Goal: Task Accomplishment & Management: Complete application form

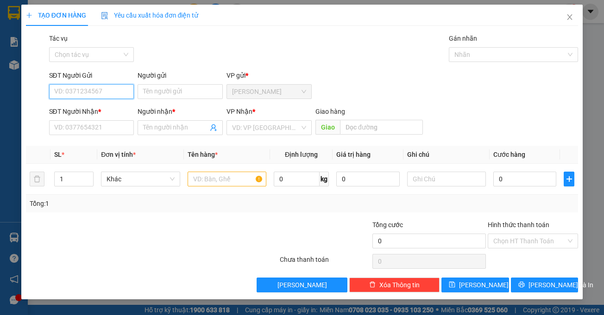
click at [75, 92] on input "SĐT Người Gửi" at bounding box center [91, 91] width 85 height 15
click at [80, 116] on div "0888845671 - A PHÚC" at bounding box center [91, 110] width 85 height 15
type input "0888845671"
type input "A PHÚC"
type input "0932666016"
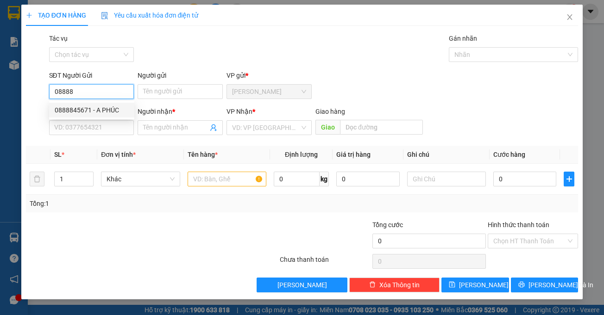
type input "chien"
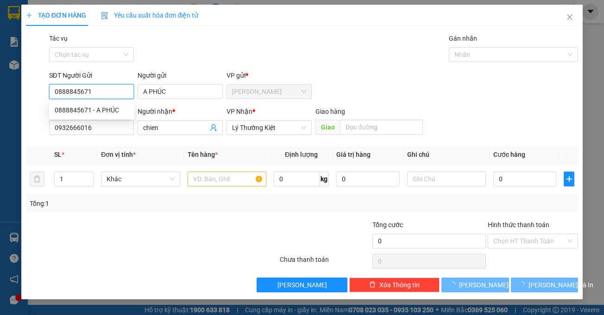
type input "80.000"
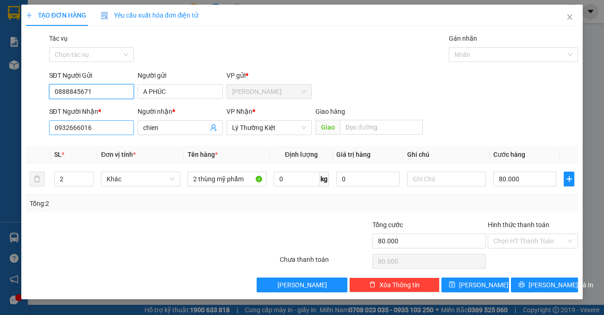
type input "0888845671"
click at [107, 129] on input "0932666016" at bounding box center [91, 127] width 85 height 15
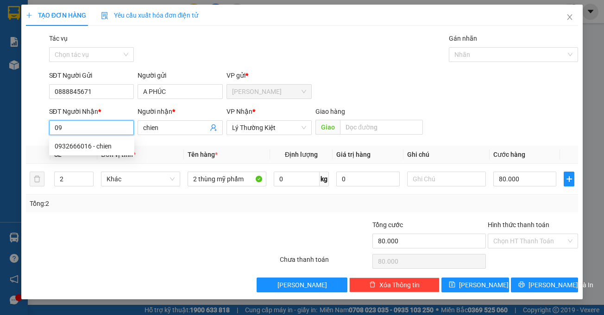
type input "0"
click at [99, 162] on div "0934102968 - thảo" at bounding box center [92, 161] width 74 height 10
type input "0934102968"
type input "thảo"
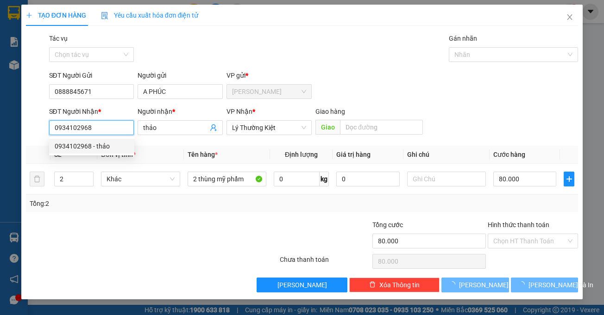
type input "60.000"
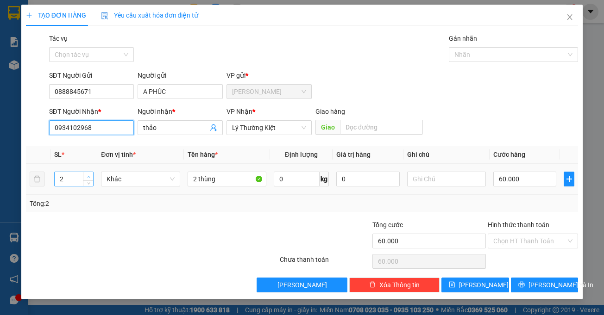
type input "0934102968"
type input "3"
click at [88, 173] on span "Increase Value" at bounding box center [88, 176] width 10 height 8
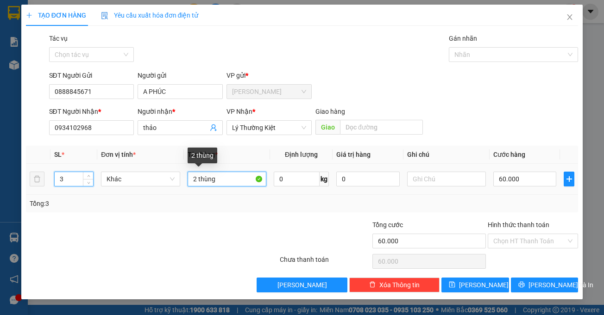
click at [195, 175] on input "2 thùng" at bounding box center [227, 179] width 79 height 15
type input "3 thùng"
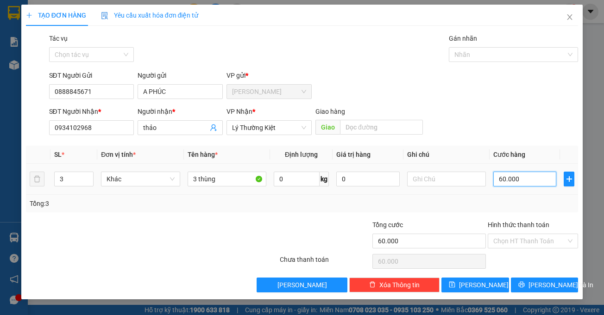
click at [535, 178] on input "60.000" at bounding box center [524, 179] width 63 height 15
type input "9"
type input "90"
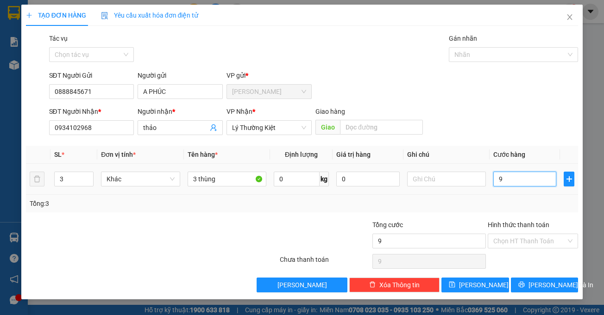
type input "90"
type input "90.000"
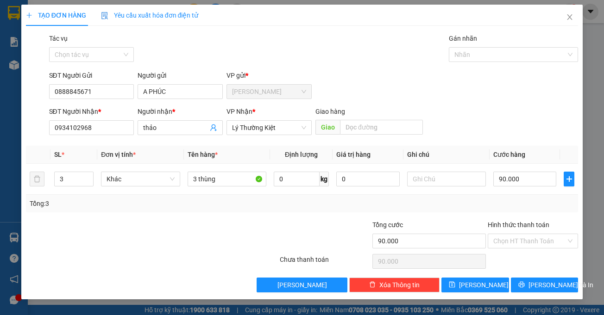
click at [529, 131] on div "SĐT Người Nhận * 0934102968 Người nhận * thảo VP Nhận * Lý Thường Kiệt Giao …" at bounding box center [313, 122] width 533 height 32
click at [524, 182] on input "90.000" at bounding box center [524, 179] width 63 height 15
type input "1"
type input "10"
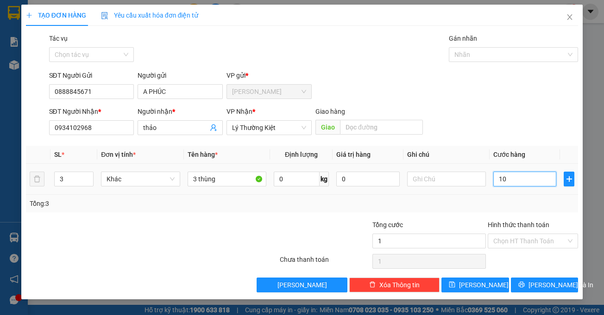
type input "10"
type input "100"
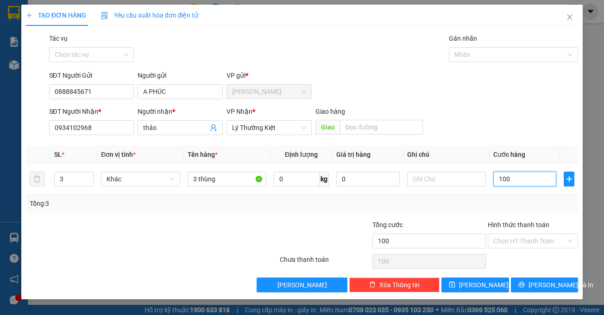
type input "100"
type input "100.000"
click at [492, 85] on div "SĐT Người Gửi 0888845671 Người gửi A PHÚC VP gửi * [PERSON_NAME]" at bounding box center [313, 86] width 533 height 32
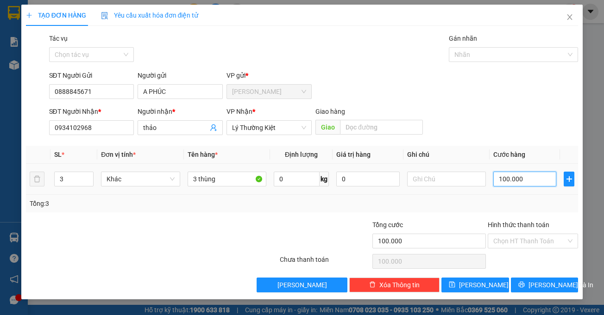
click at [547, 181] on input "100.000" at bounding box center [524, 179] width 63 height 15
type input "4"
type input "0"
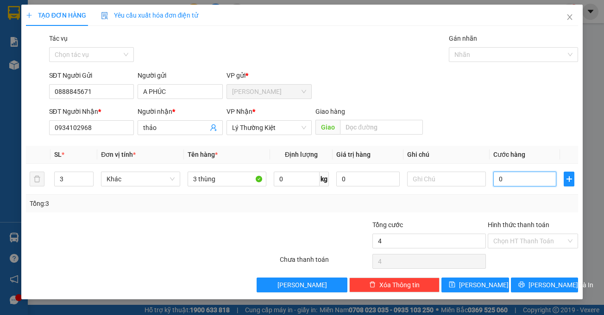
type input "0"
type input "01"
type input "1"
type input "012"
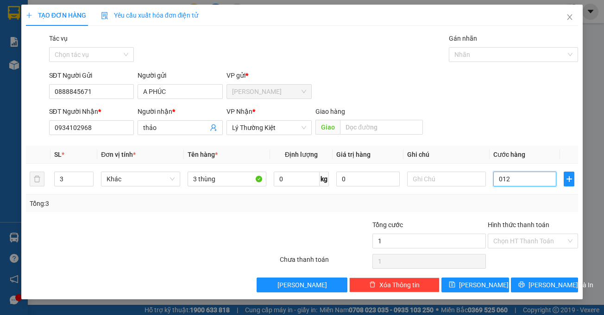
type input "12"
type input "120"
type input "0.120"
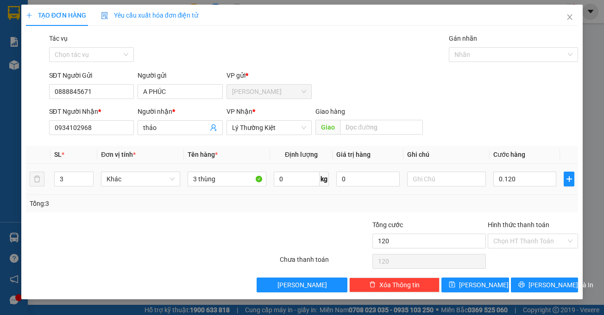
type input "120.000"
click at [541, 143] on div "Transit Pickup Surcharge Ids Transit Deliver Surcharge Ids Transit Deliver Surc…" at bounding box center [302, 162] width 552 height 259
click at [536, 244] on input "Hình thức thanh toán" at bounding box center [529, 241] width 73 height 14
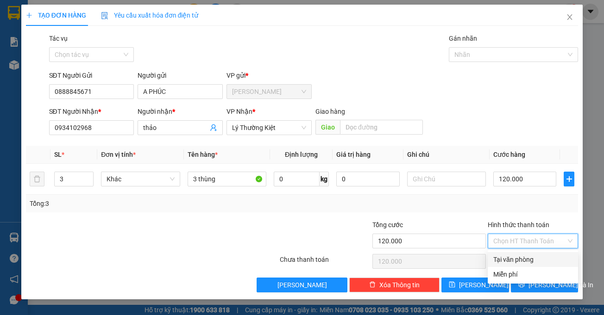
click at [527, 262] on div "Tại văn phòng" at bounding box center [532, 260] width 79 height 10
type input "0"
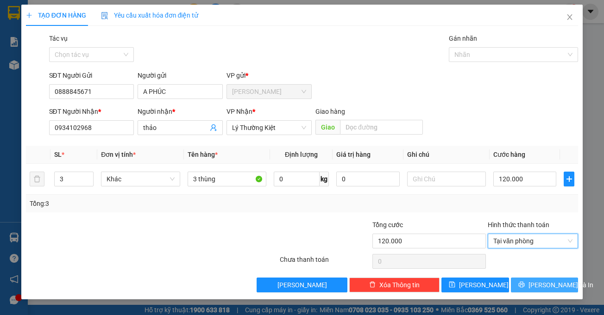
click at [546, 286] on span "[PERSON_NAME] và In" at bounding box center [560, 285] width 65 height 10
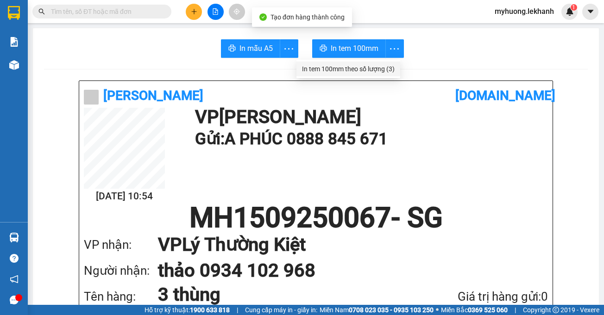
click at [376, 69] on div "In tem 100mm theo số lượng (3)" at bounding box center [348, 69] width 93 height 10
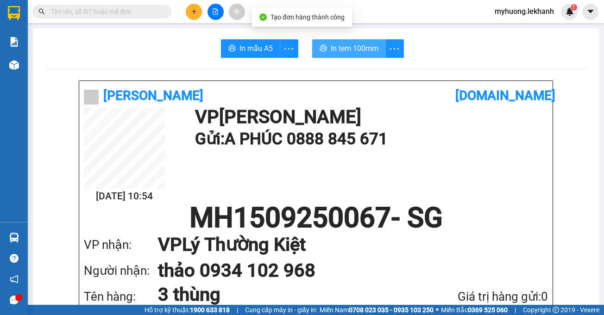
click at [375, 47] on span "In tem 100mm" at bounding box center [355, 49] width 48 height 12
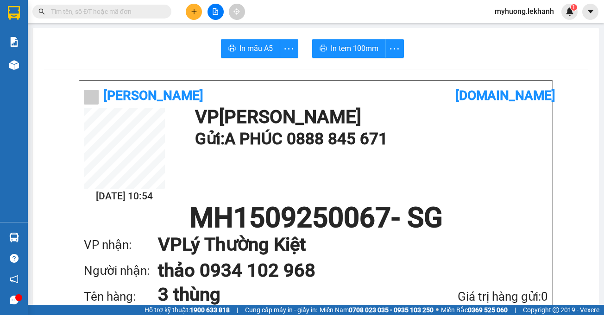
click at [191, 16] on button at bounding box center [194, 12] width 16 height 16
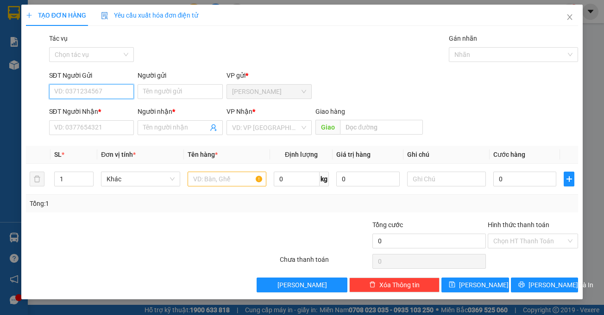
click at [66, 91] on input "SĐT Người Gửi" at bounding box center [91, 91] width 85 height 15
click at [106, 106] on div "0967747074 - [PERSON_NAME]" at bounding box center [100, 110] width 91 height 10
type input "0967747074"
type input "[PERSON_NAME]"
type input "0905519150"
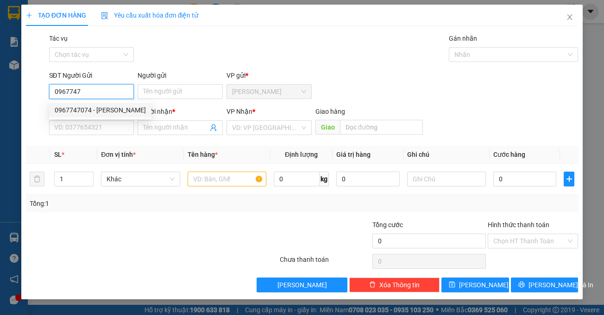
type input "tâm"
type input "60.000"
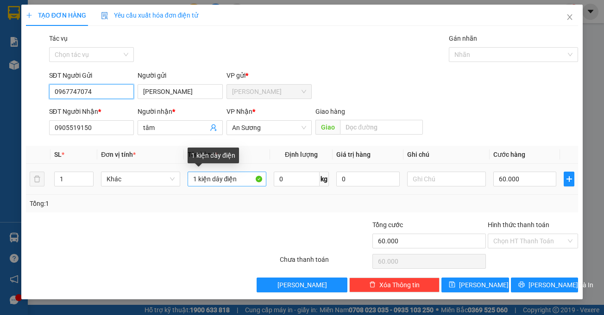
type input "0967747074"
click at [238, 178] on input "1 kiện dây điện" at bounding box center [227, 179] width 79 height 15
type input "1"
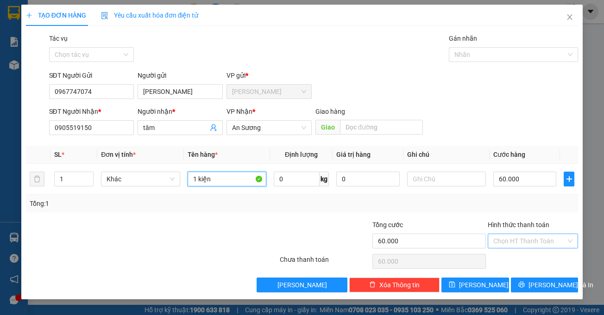
type input "1 kiện"
click at [507, 238] on input "Hình thức thanh toán" at bounding box center [529, 241] width 73 height 14
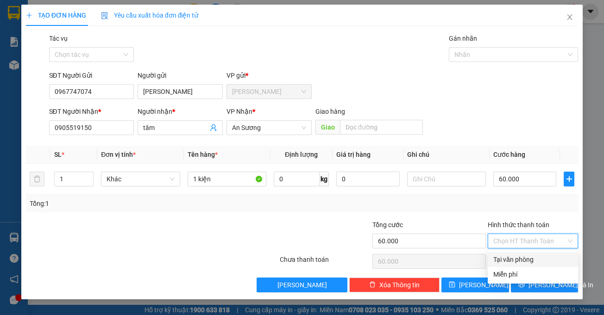
click at [502, 265] on div "Tại văn phòng" at bounding box center [533, 259] width 90 height 15
type input "0"
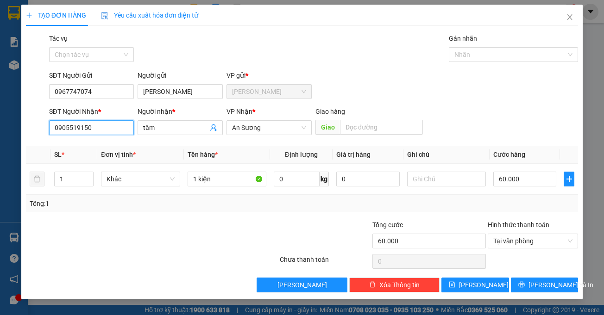
click at [99, 123] on input "0905519150" at bounding box center [91, 127] width 85 height 15
type input "0"
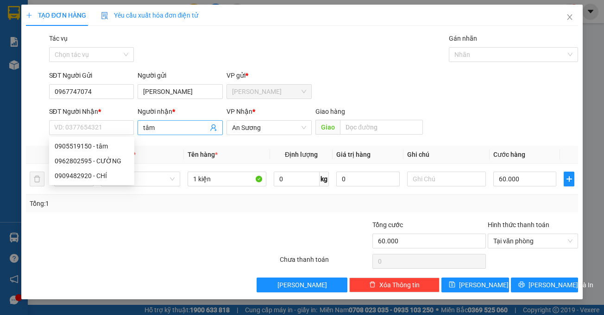
click at [175, 131] on input "tâm" at bounding box center [175, 128] width 65 height 10
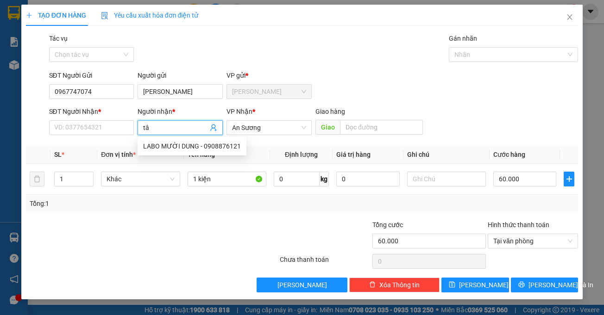
type input "t"
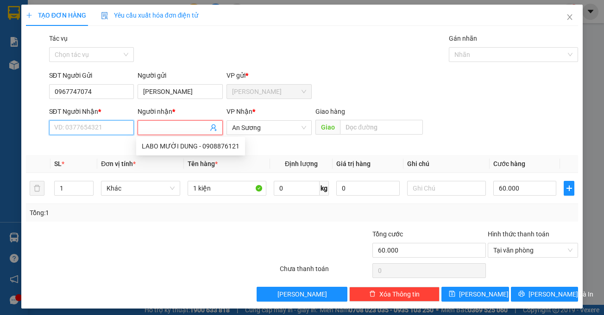
click at [114, 124] on input "SĐT Người Nhận *" at bounding box center [91, 127] width 85 height 15
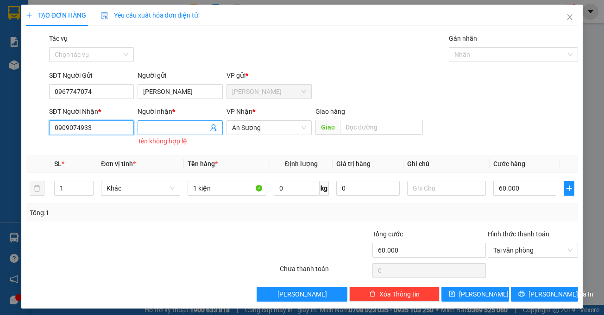
type input "0909074933"
click at [163, 131] on input "Người nhận *" at bounding box center [175, 128] width 65 height 10
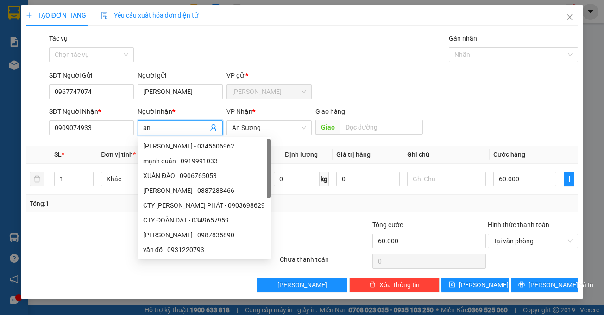
type input "an"
click at [265, 224] on div at bounding box center [233, 236] width 92 height 32
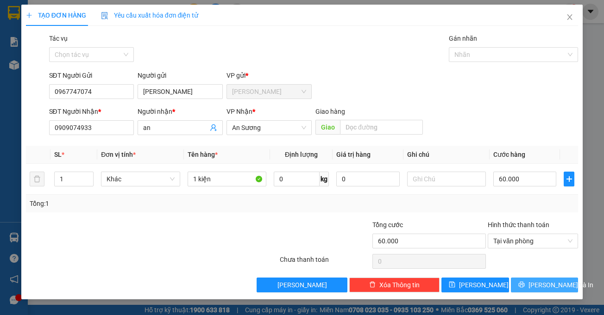
click at [549, 282] on span "[PERSON_NAME] và In" at bounding box center [560, 285] width 65 height 10
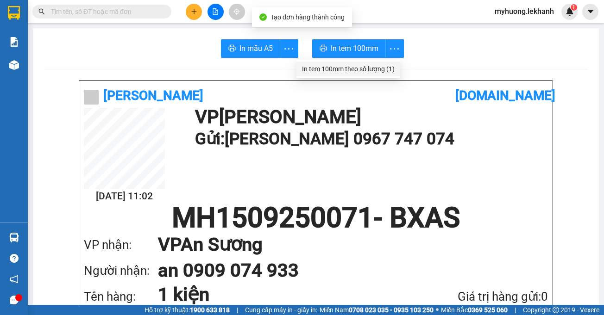
click at [380, 69] on div "In tem 100mm theo số lượng (1)" at bounding box center [348, 69] width 93 height 10
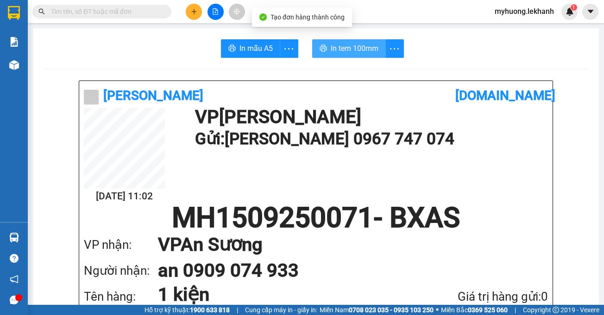
click at [378, 49] on button "In tem 100mm" at bounding box center [349, 48] width 74 height 19
